Goal: Find specific page/section: Find specific page/section

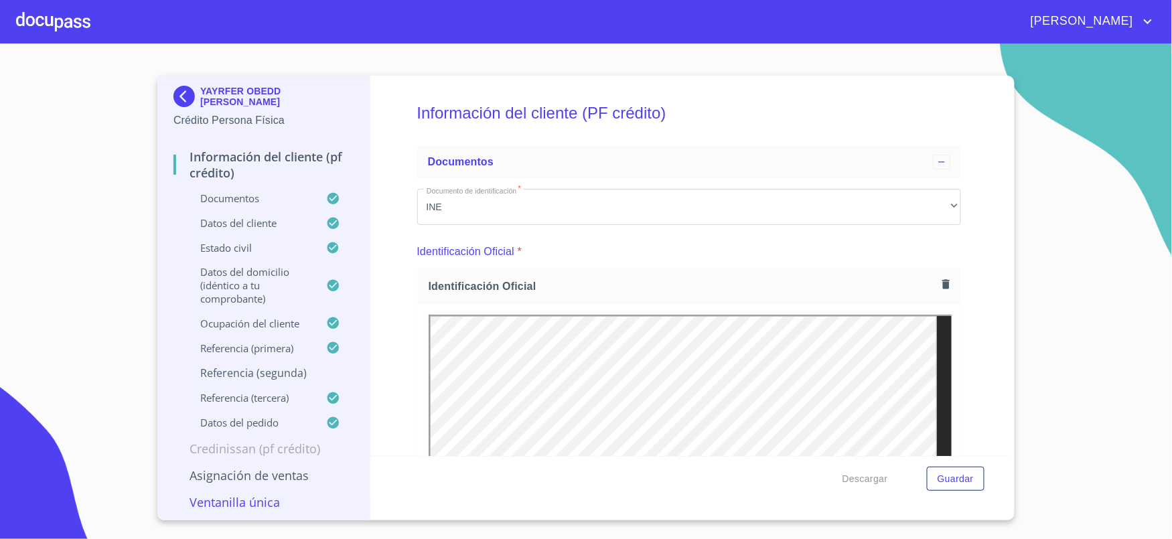
click at [179, 94] on img at bounding box center [186, 96] width 27 height 21
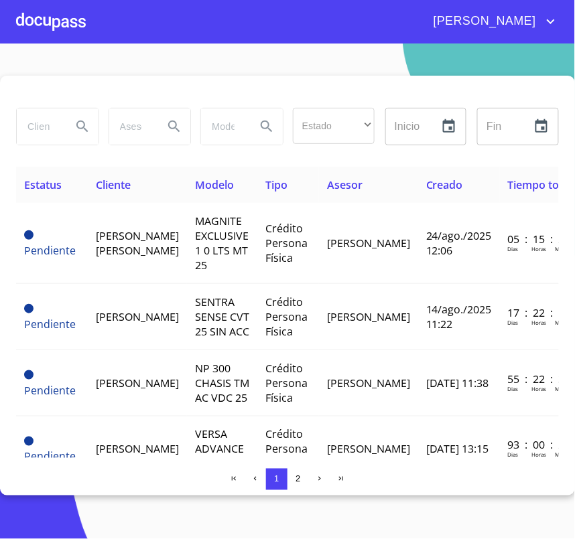
click at [60, 113] on input "search" at bounding box center [39, 126] width 44 height 36
type input "[PERSON_NAME]"
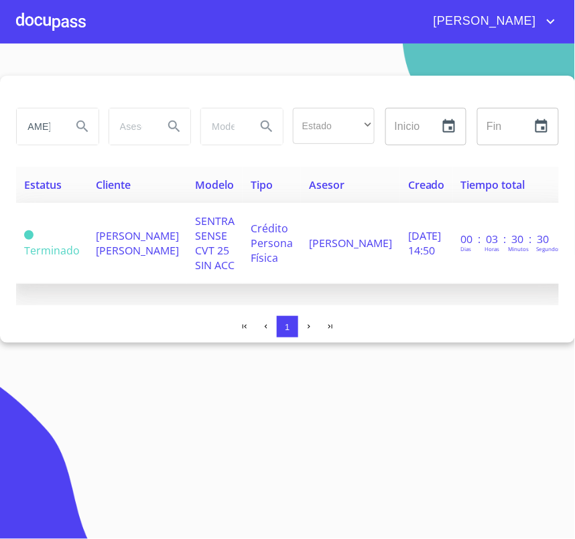
click at [159, 244] on td "[PERSON_NAME] [PERSON_NAME]" at bounding box center [137, 243] width 99 height 81
